Goal: Task Accomplishment & Management: Manage account settings

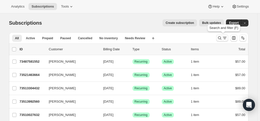
click at [224, 38] on icon "Search and filter results" at bounding box center [224, 38] width 5 height 5
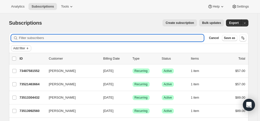
click at [19, 47] on span "Add filter" at bounding box center [19, 48] width 12 height 4
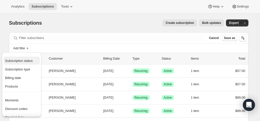
click at [20, 59] on span "Subscription status" at bounding box center [19, 61] width 28 height 4
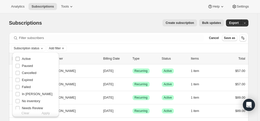
click at [22, 59] on span "Active" at bounding box center [26, 59] width 9 height 4
click at [20, 59] on input "Active" at bounding box center [18, 59] width 4 height 4
checkbox input "true"
click at [48, 113] on span "Apply" at bounding box center [46, 113] width 8 height 5
click at [58, 47] on span "Add filter" at bounding box center [56, 48] width 12 height 4
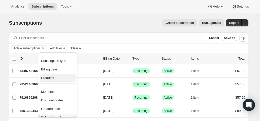
click at [50, 77] on span "Products" at bounding box center [47, 78] width 13 height 4
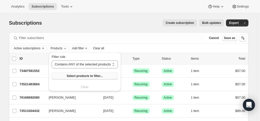
click at [73, 76] on span "Select products to filter..." at bounding box center [85, 76] width 36 height 4
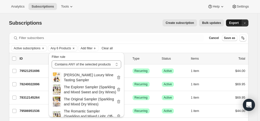
click at [236, 23] on span "Export" at bounding box center [234, 23] width 10 height 4
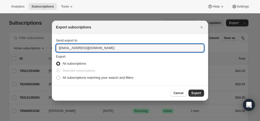
drag, startPoint x: 67, startPoint y: 48, endPoint x: 55, endPoint y: 47, distance: 11.7
click at [55, 47] on section "Send export to hello@wineshopathome.com Export All subscriptions Selected subsc…" at bounding box center [130, 59] width 156 height 51
type input "mfletcher@wineshopathome.com"
click at [75, 79] on span "All subscriptions matching your search and filters" at bounding box center [98, 78] width 71 height 4
click at [56, 76] on input "All subscriptions matching your search and filters" at bounding box center [56, 76] width 0 height 0
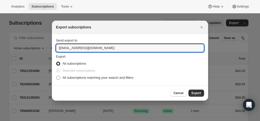
radio input "true"
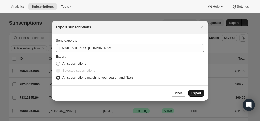
click at [193, 92] on span "Export" at bounding box center [197, 93] width 10 height 4
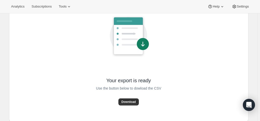
scroll to position [43, 0]
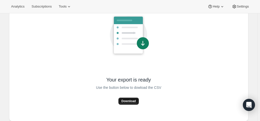
click at [128, 100] on span "Download" at bounding box center [129, 101] width 14 height 4
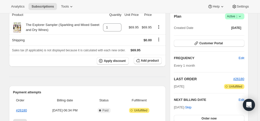
scroll to position [76, 0]
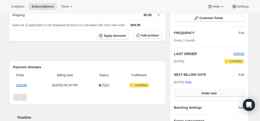
click at [210, 92] on span "Order now" at bounding box center [209, 94] width 15 height 4
click at [210, 92] on span "Click to confirm" at bounding box center [209, 94] width 23 height 4
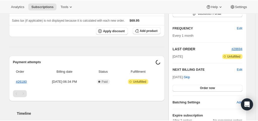
scroll to position [101, 0]
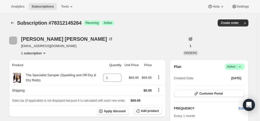
scroll to position [76, 0]
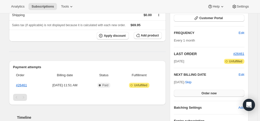
click at [188, 92] on button "Order now" at bounding box center [209, 93] width 70 height 7
click at [188, 92] on button "Click to confirm" at bounding box center [209, 93] width 70 height 7
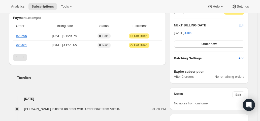
scroll to position [126, 0]
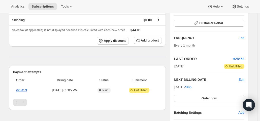
scroll to position [76, 0]
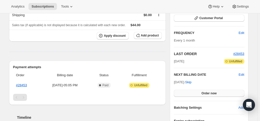
click at [203, 95] on button "Order now" at bounding box center [209, 93] width 70 height 7
click at [203, 95] on span "Click to confirm" at bounding box center [209, 94] width 23 height 4
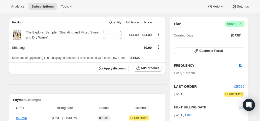
scroll to position [76, 0]
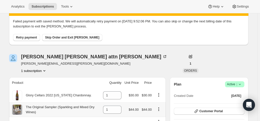
scroll to position [25, 0]
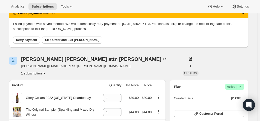
click at [27, 40] on span "Retry payment" at bounding box center [26, 40] width 21 height 4
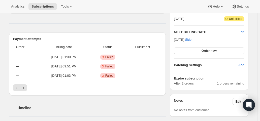
scroll to position [126, 0]
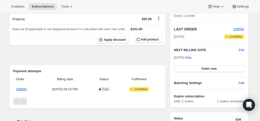
scroll to position [76, 0]
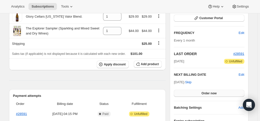
click at [205, 92] on span "Order now" at bounding box center [209, 94] width 15 height 4
click at [205, 92] on span "Click to confirm" at bounding box center [209, 94] width 23 height 4
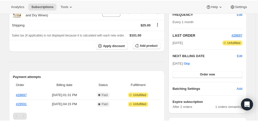
scroll to position [101, 0]
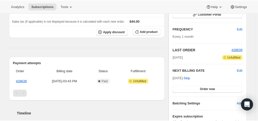
scroll to position [101, 0]
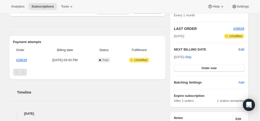
click at [242, 49] on span "Edit" at bounding box center [242, 49] width 6 height 5
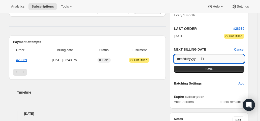
click at [205, 57] on input "2025-10-30" at bounding box center [209, 59] width 70 height 9
type input "2025-10-02"
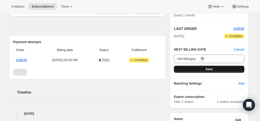
click at [212, 68] on span "Save" at bounding box center [209, 69] width 7 height 4
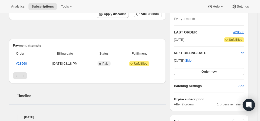
scroll to position [101, 0]
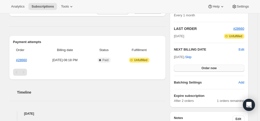
click at [194, 68] on button "Order now" at bounding box center [209, 68] width 70 height 7
click at [194, 68] on button "Click to confirm" at bounding box center [209, 68] width 70 height 7
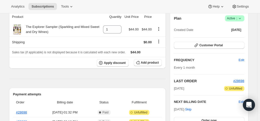
scroll to position [101, 0]
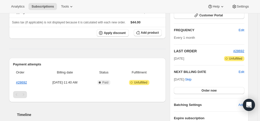
scroll to position [101, 0]
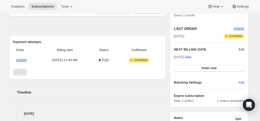
click at [242, 49] on span "Edit" at bounding box center [242, 49] width 6 height 5
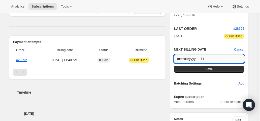
click at [205, 57] on input "2025-11-01" at bounding box center [209, 59] width 70 height 9
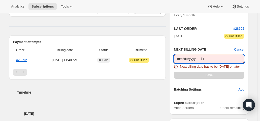
type input "2025-10-03"
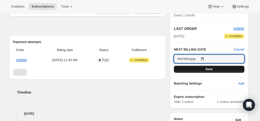
click at [220, 69] on button "Save" at bounding box center [209, 69] width 70 height 7
